Goal: Transaction & Acquisition: Subscribe to service/newsletter

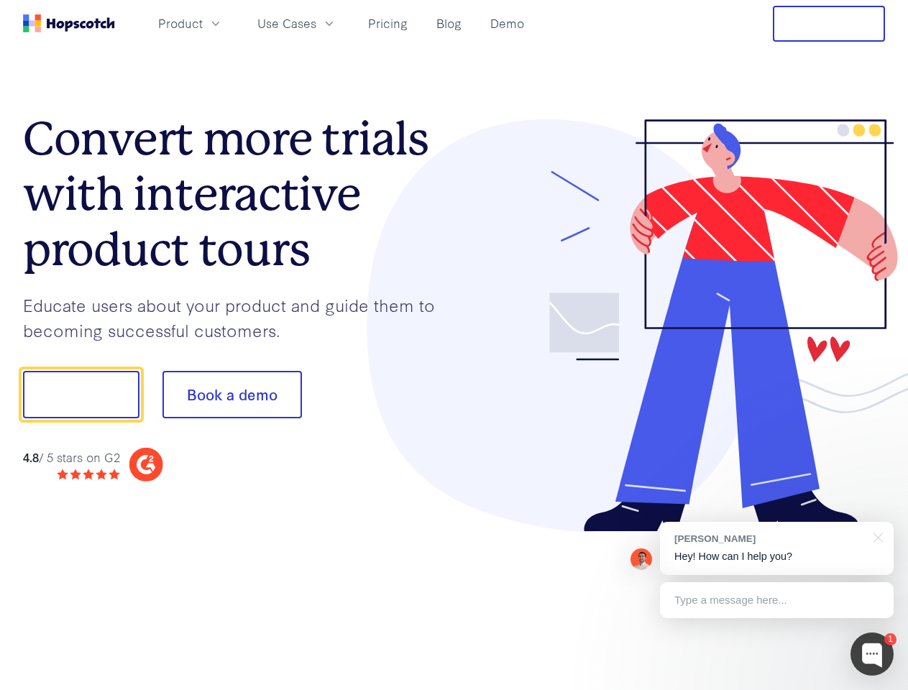
click at [454, 345] on div at bounding box center [669, 325] width 431 height 413
click at [203, 23] on span "Product" at bounding box center [180, 23] width 45 height 18
click at [316, 23] on span "Use Cases" at bounding box center [286, 23] width 59 height 18
click at [829, 24] on button "Free Trial" at bounding box center [829, 24] width 112 height 36
click at [81, 395] on button "Show me!" at bounding box center [81, 394] width 116 height 47
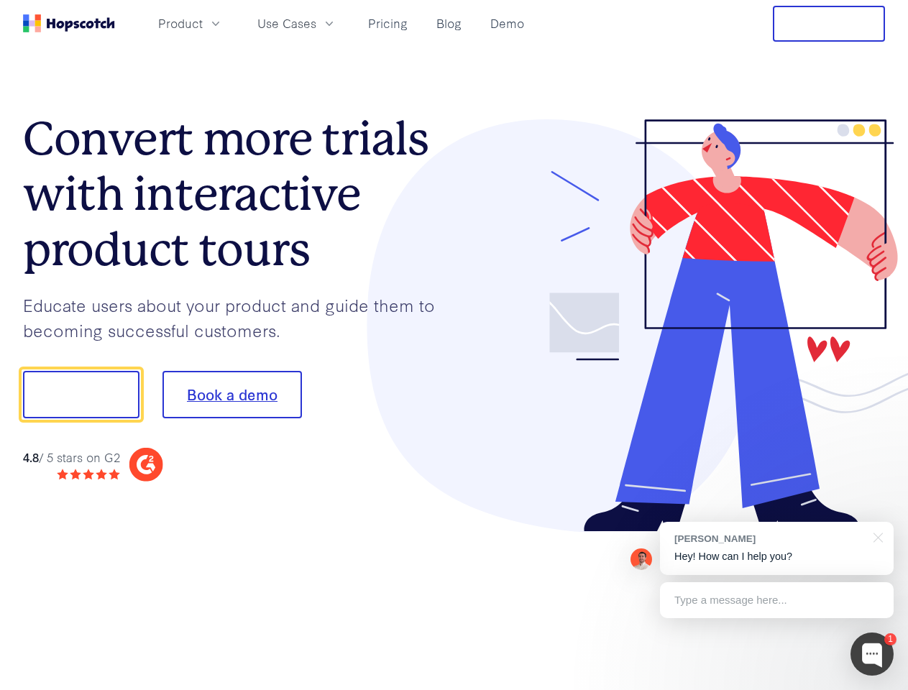
click at [231, 395] on button "Book a demo" at bounding box center [231, 394] width 139 height 47
click at [872, 654] on div at bounding box center [872, 654] width 43 height 43
click at [776, 549] on div "[PERSON_NAME] Hey! How can I help you?" at bounding box center [777, 548] width 234 height 53
click at [876, 536] on div at bounding box center [759, 393] width 270 height 480
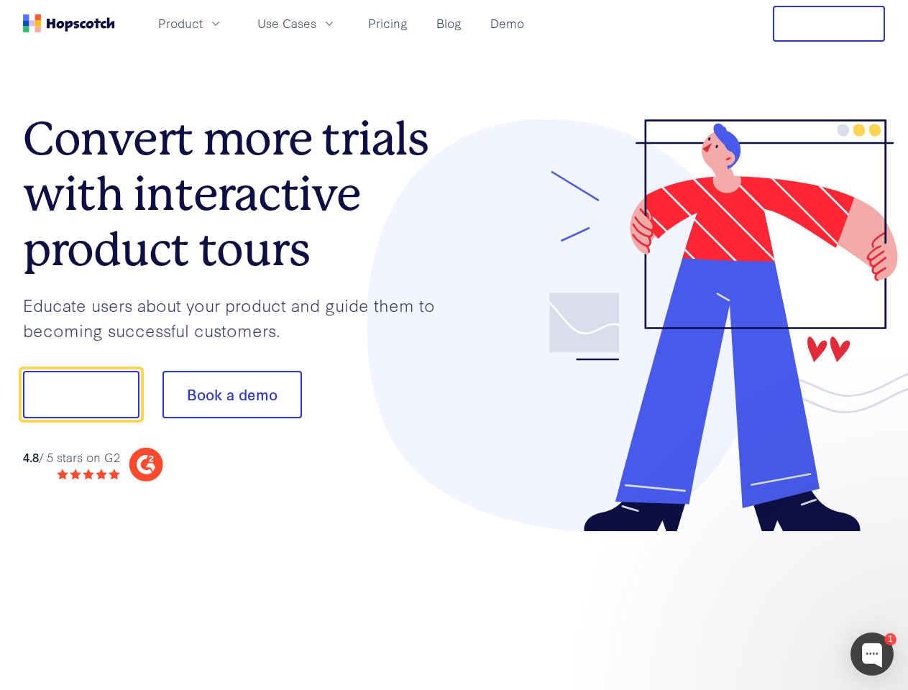
click at [776, 600] on div at bounding box center [759, 489] width 270 height 287
